Goal: Transaction & Acquisition: Purchase product/service

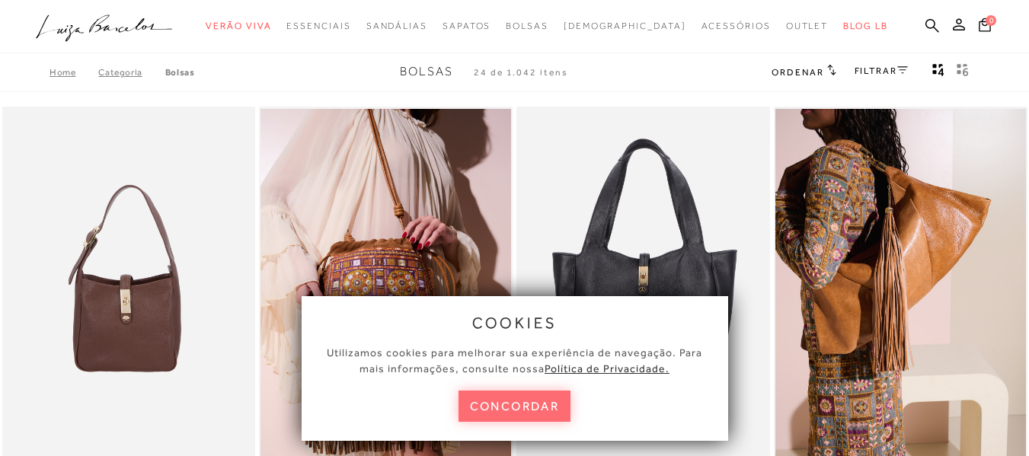
click at [542, 400] on button "concordar" at bounding box center [514, 406] width 113 height 31
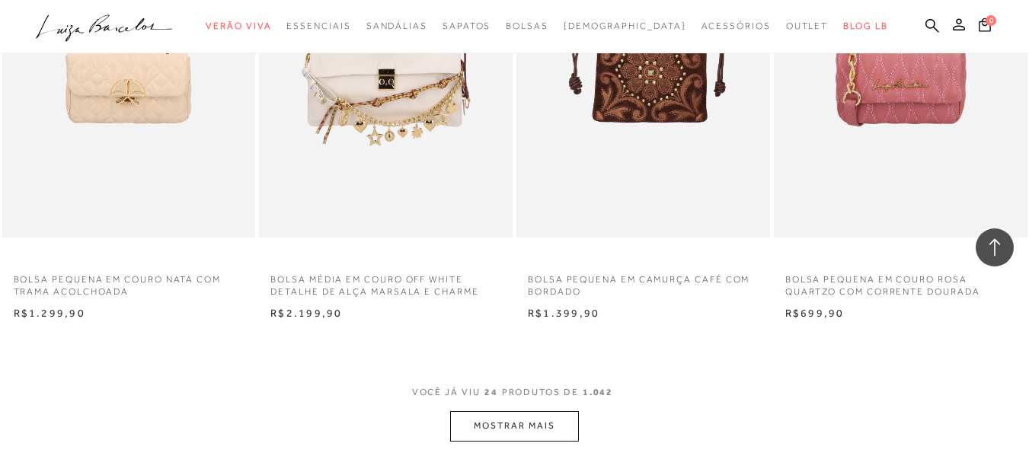
scroll to position [2818, 0]
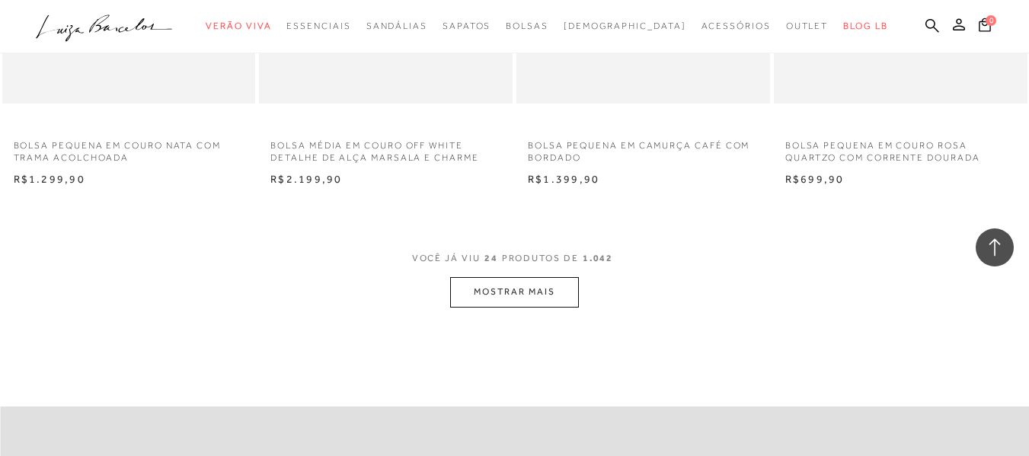
click at [563, 291] on button "MOSTRAR MAIS" at bounding box center [514, 292] width 128 height 30
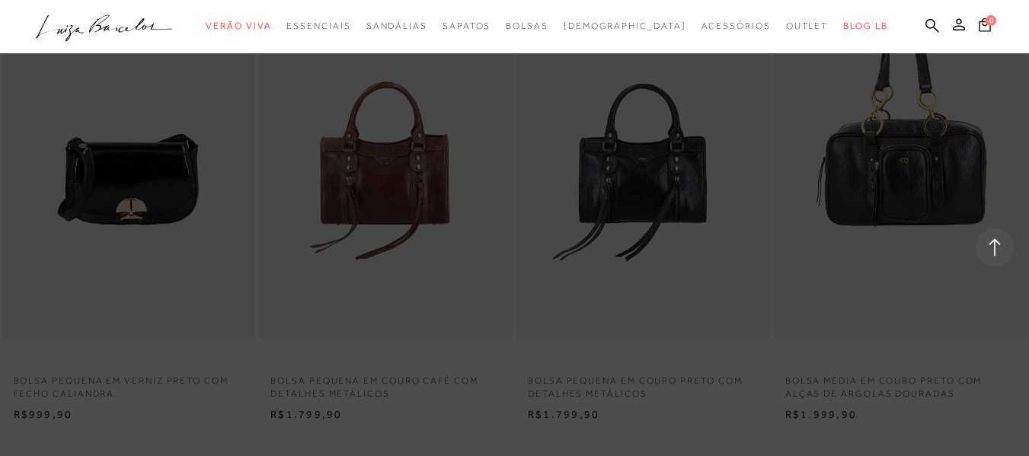
scroll to position [5484, 0]
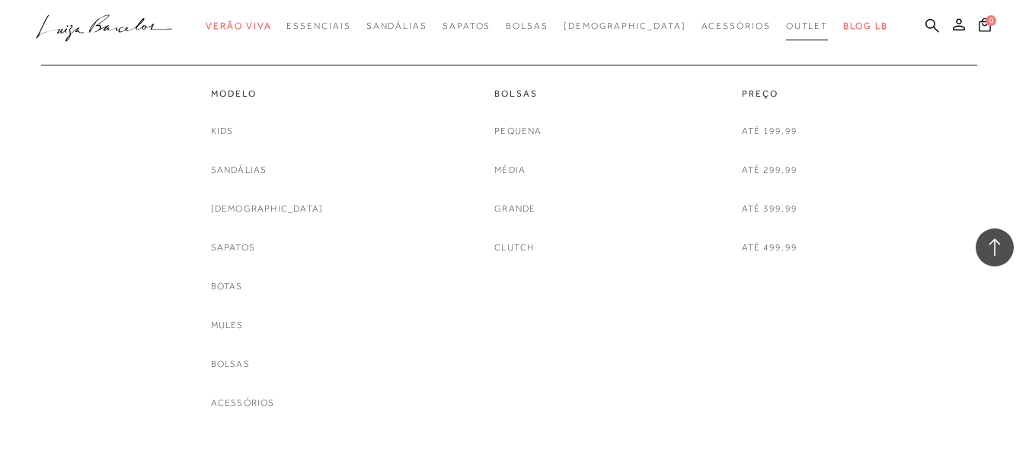
click at [786, 28] on span "Outlet" at bounding box center [807, 26] width 43 height 11
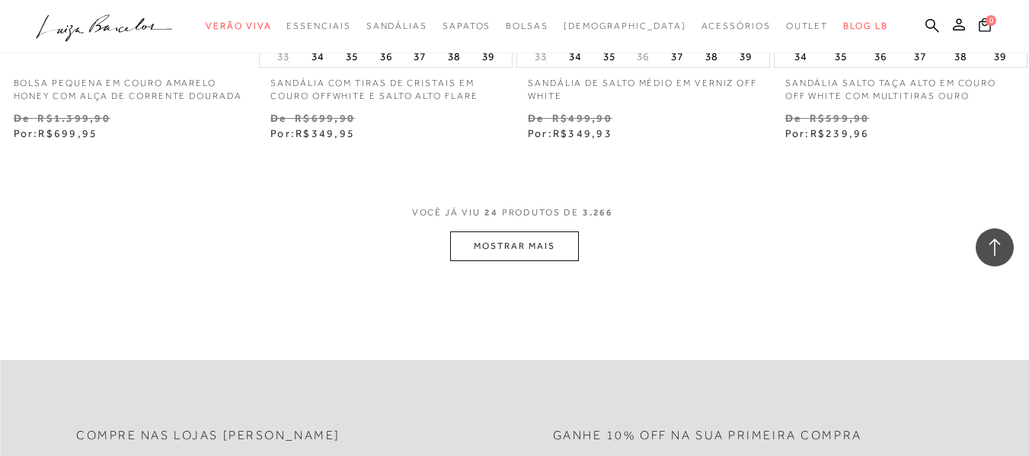
scroll to position [2970, 0]
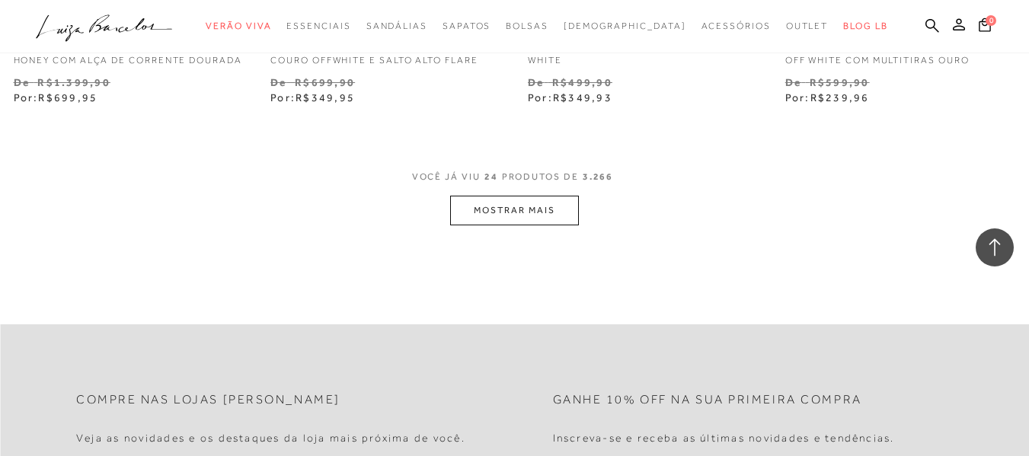
click at [495, 215] on button "MOSTRAR MAIS" at bounding box center [514, 211] width 128 height 30
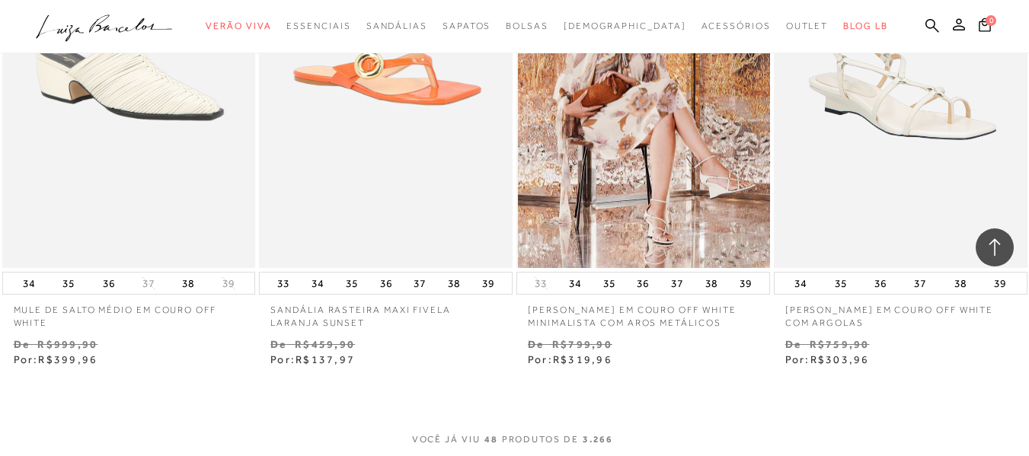
scroll to position [5712, 0]
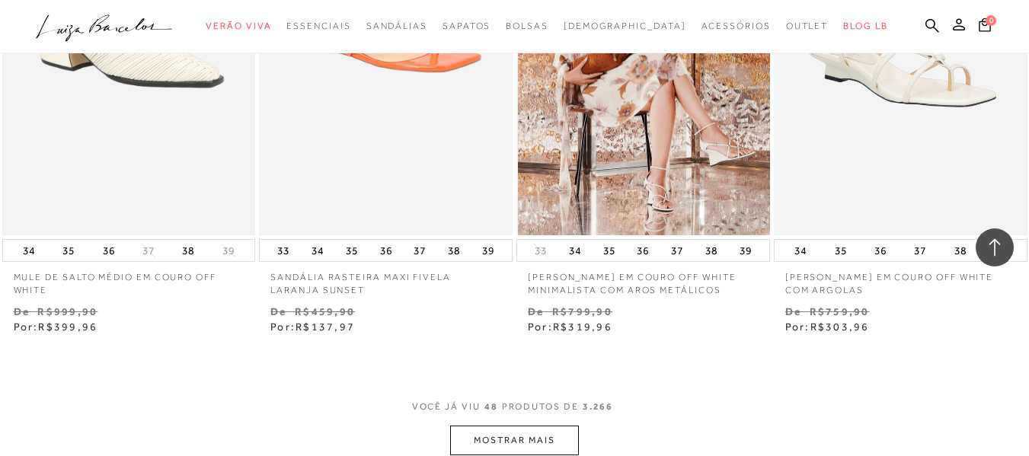
click at [693, 174] on img at bounding box center [644, 45] width 252 height 380
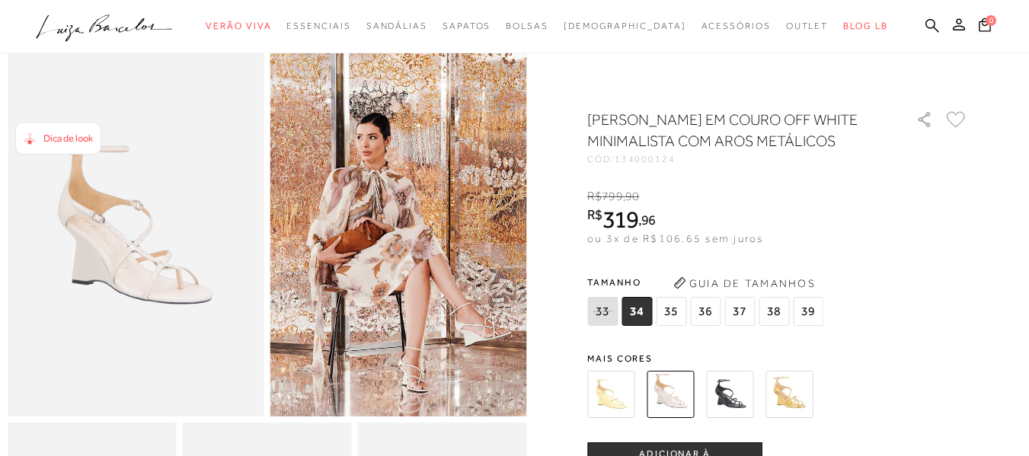
click at [733, 414] on img at bounding box center [729, 394] width 47 height 47
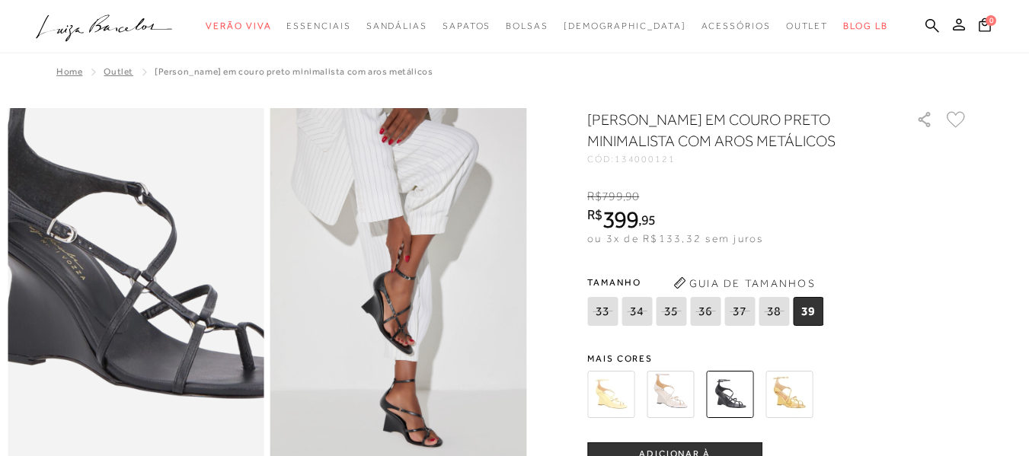
click at [129, 369] on img at bounding box center [139, 236] width 513 height 769
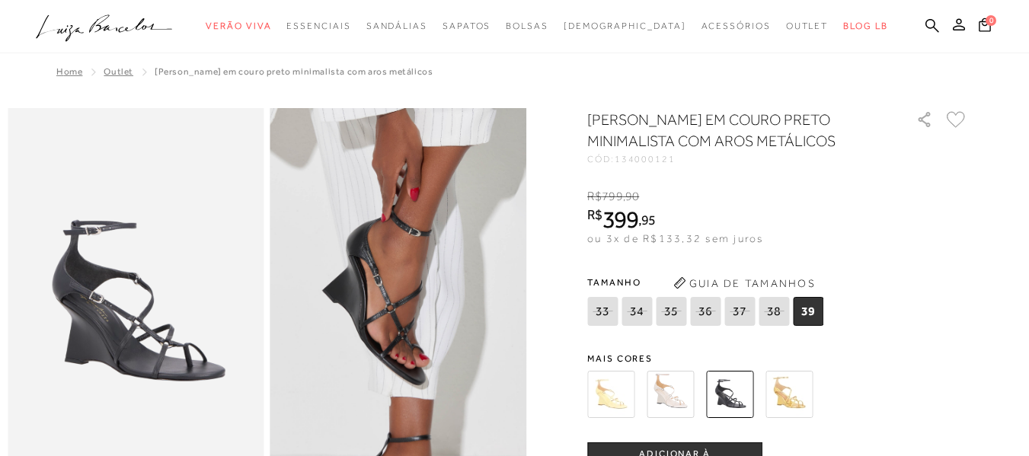
click at [403, 328] on img at bounding box center [396, 277] width 513 height 769
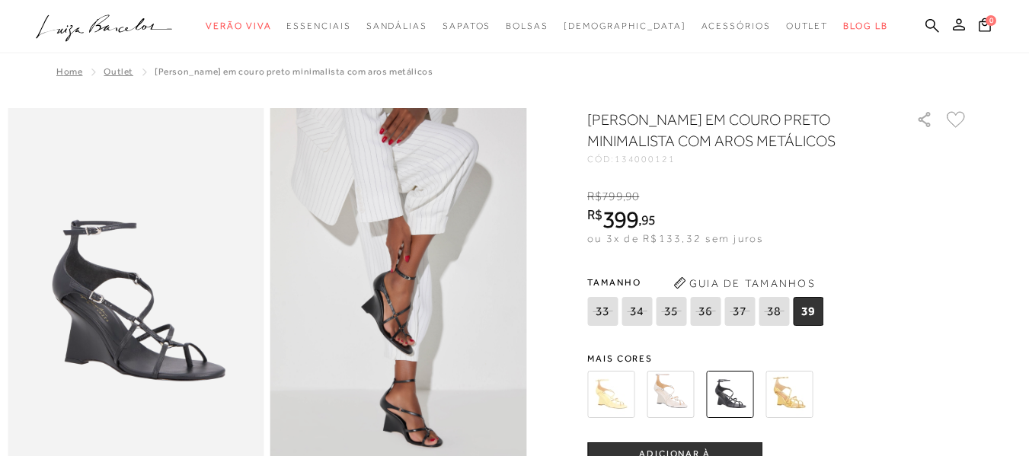
click at [663, 394] on img at bounding box center [670, 394] width 47 height 47
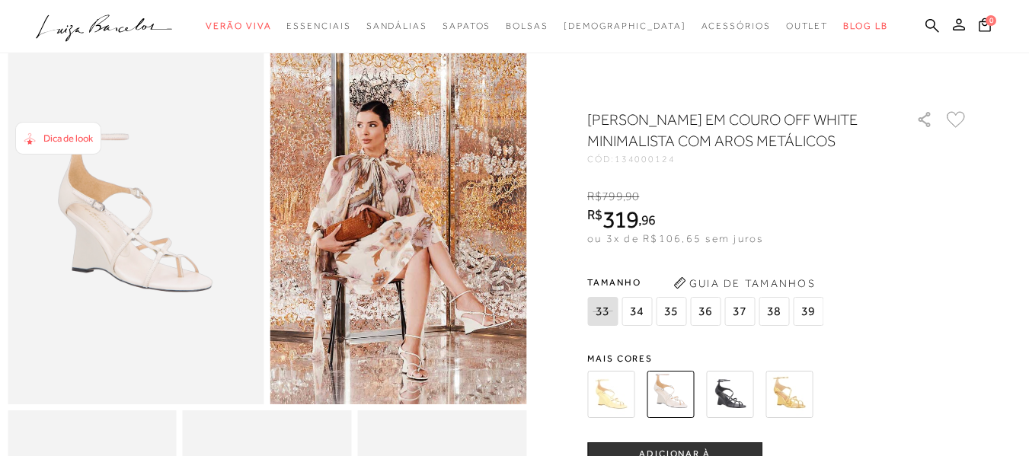
scroll to position [152, 0]
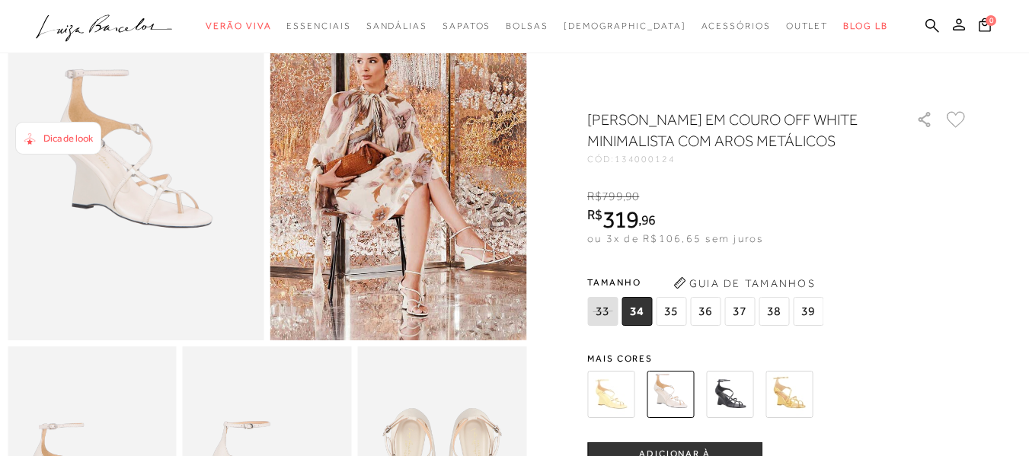
click at [621, 418] on img at bounding box center [610, 394] width 47 height 47
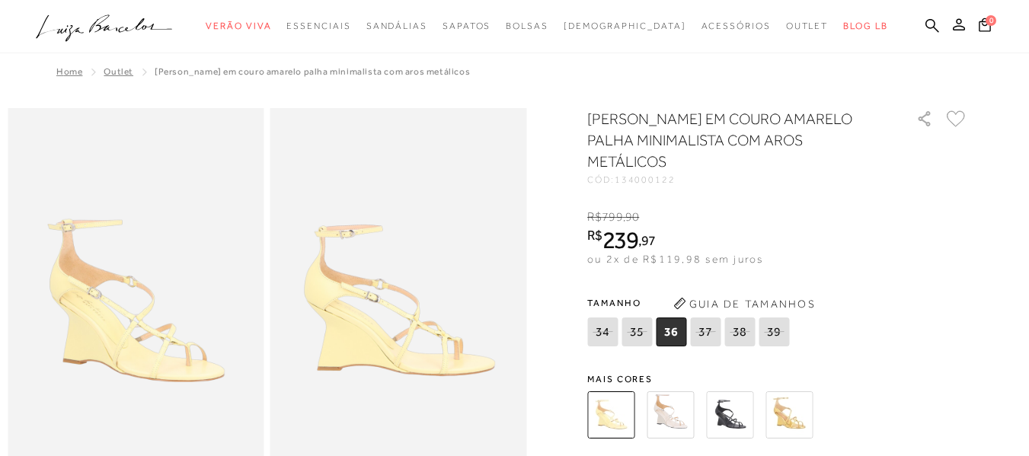
click at [791, 411] on img at bounding box center [788, 414] width 47 height 47
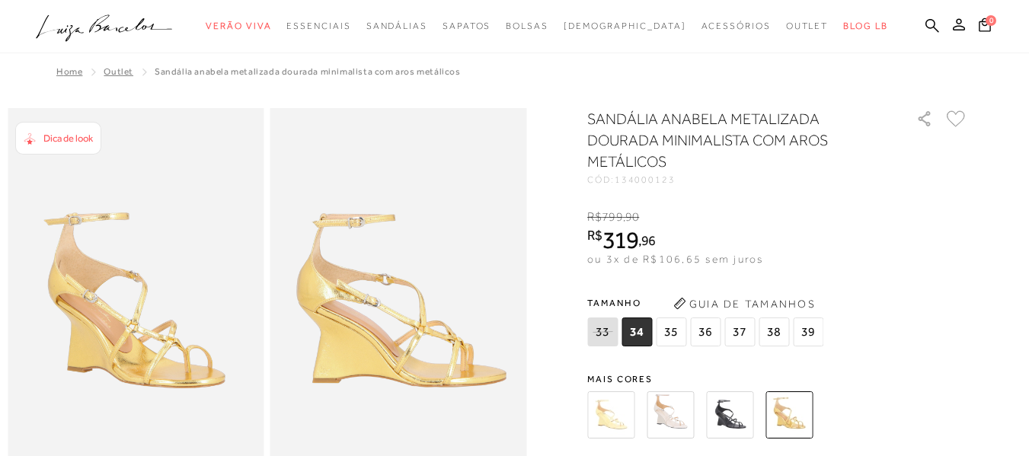
click at [621, 418] on img at bounding box center [610, 414] width 47 height 47
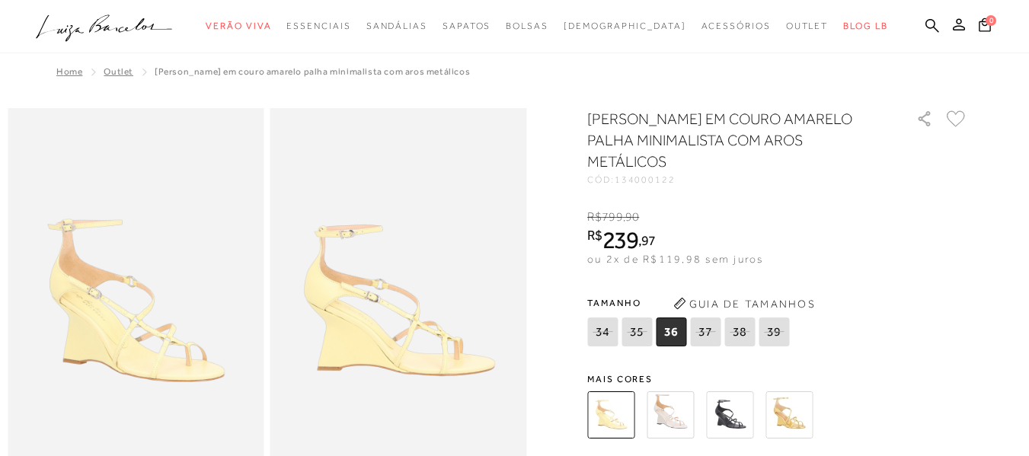
click at [740, 405] on img at bounding box center [729, 414] width 47 height 47
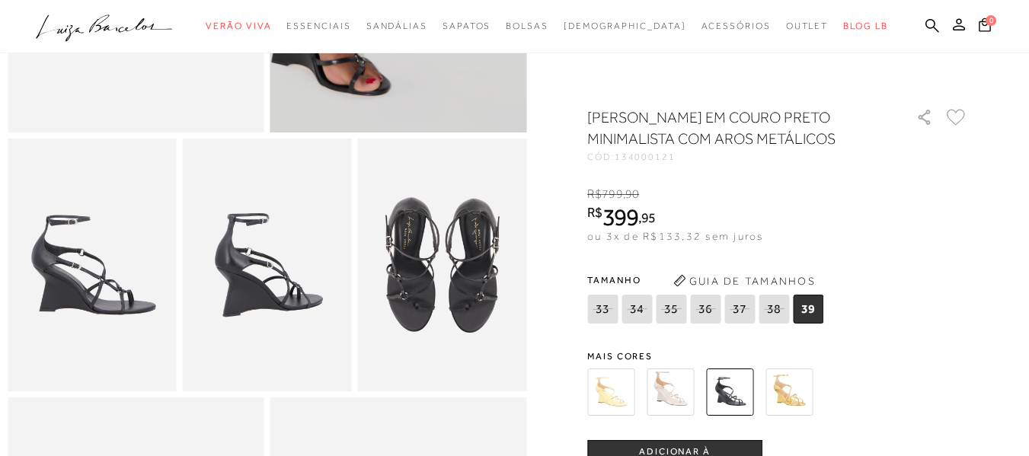
scroll to position [381, 0]
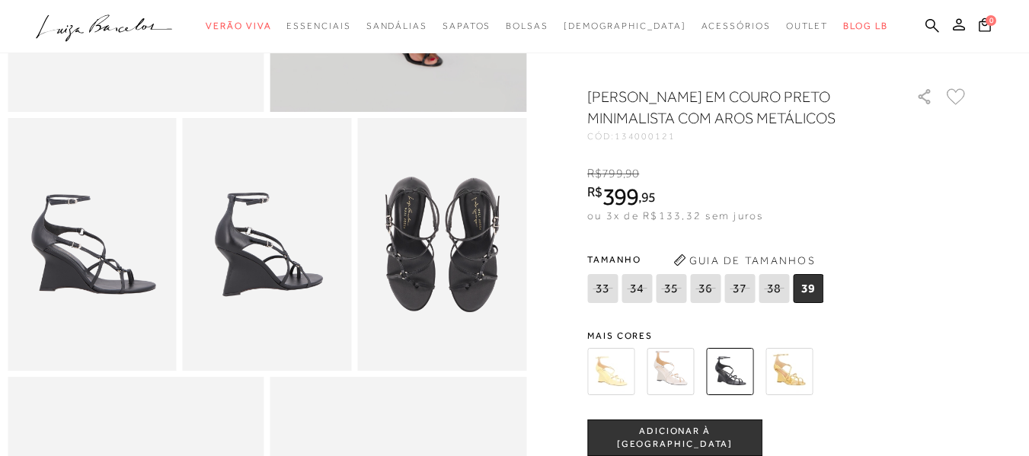
click at [108, 295] on img at bounding box center [92, 245] width 169 height 254
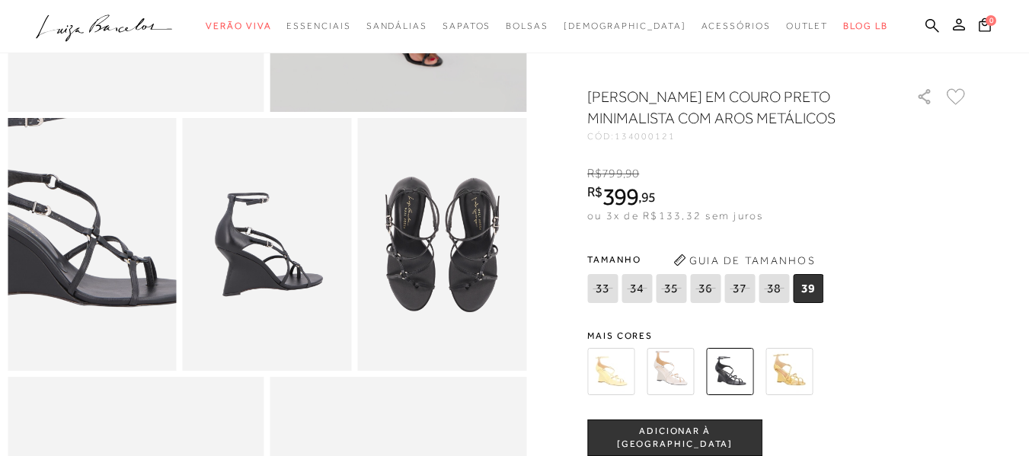
click at [108, 295] on img at bounding box center [72, 207] width 337 height 506
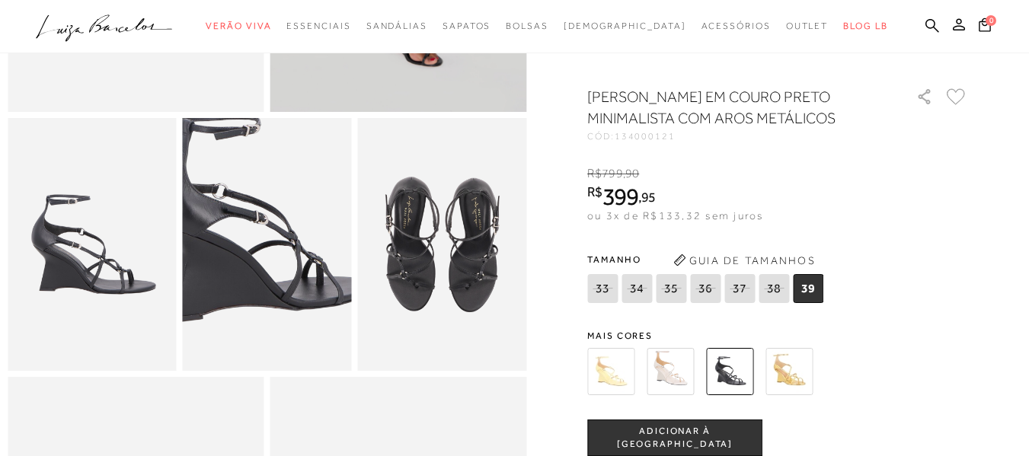
click at [278, 283] on img at bounding box center [256, 217] width 337 height 506
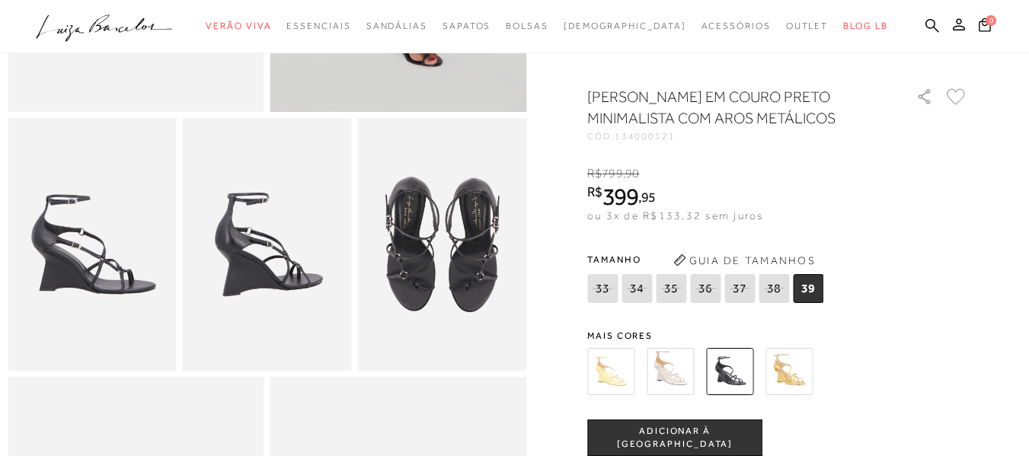
click at [466, 283] on img at bounding box center [441, 245] width 169 height 254
click at [285, 286] on img at bounding box center [267, 245] width 169 height 254
click at [120, 284] on img at bounding box center [92, 245] width 169 height 254
